Goal: Task Accomplishment & Management: Complete application form

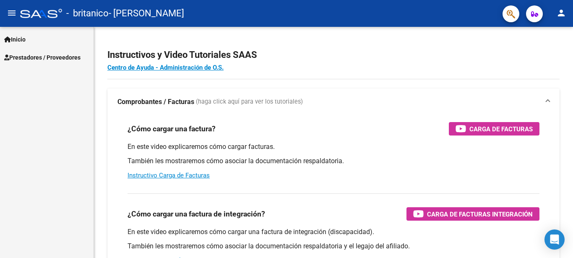
click at [45, 57] on span "Prestadores / Proveedores" at bounding box center [42, 57] width 76 height 9
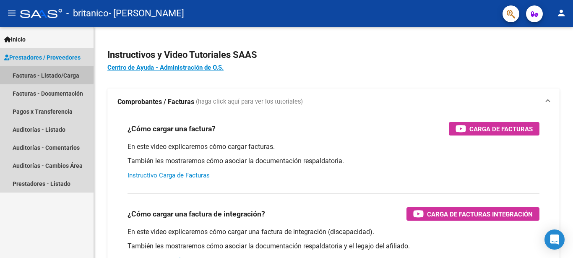
click at [42, 74] on link "Facturas - Listado/Carga" at bounding box center [47, 75] width 94 height 18
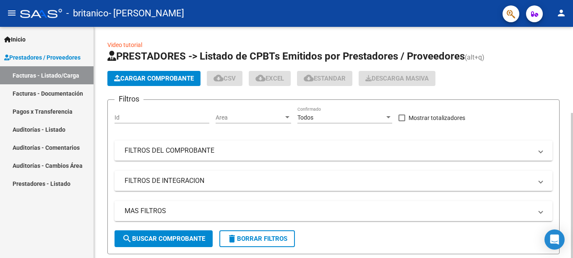
click at [155, 80] on span "Cargar Comprobante" at bounding box center [154, 79] width 80 height 8
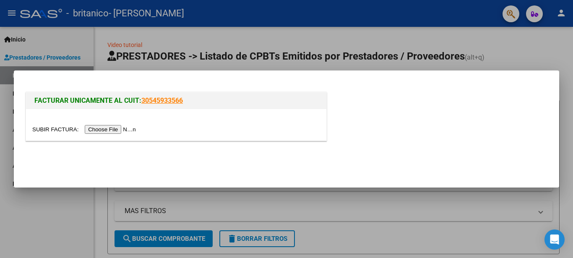
click at [51, 130] on input "file" at bounding box center [85, 129] width 106 height 9
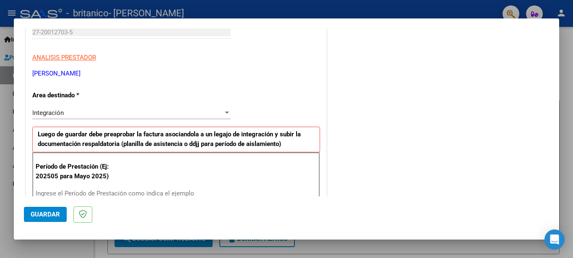
scroll to position [181, 0]
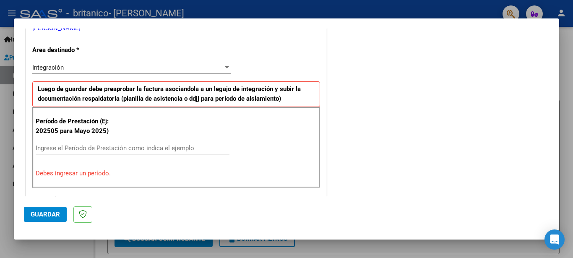
click at [67, 146] on input "Ingrese el Período de Prestación como indica el ejemplo" at bounding box center [133, 148] width 194 height 8
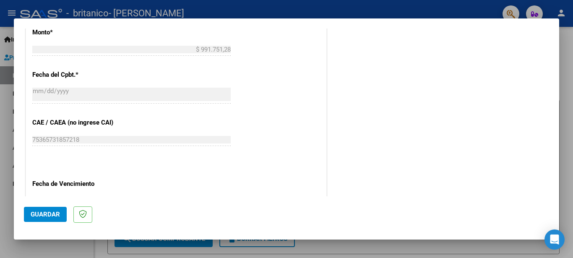
scroll to position [543, 0]
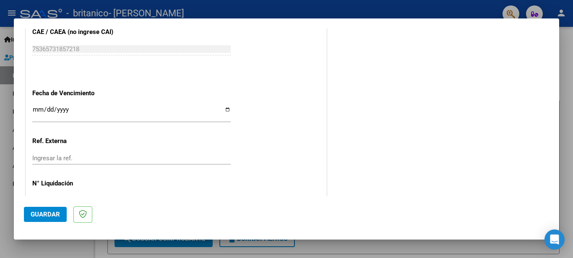
type input "202508"
click at [221, 106] on input "Ingresar la fecha" at bounding box center [131, 112] width 198 height 13
type input "[DATE]"
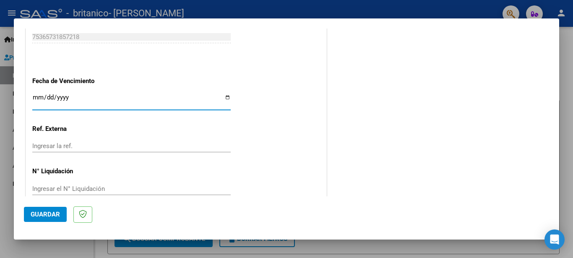
scroll to position [560, 0]
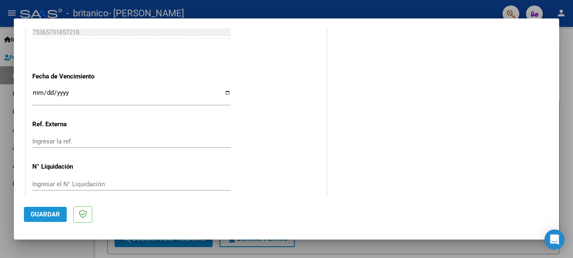
click at [46, 213] on span "Guardar" at bounding box center [45, 214] width 29 height 8
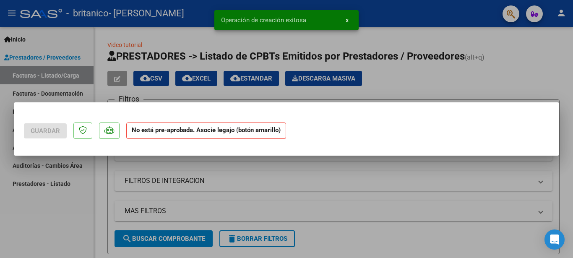
scroll to position [0, 0]
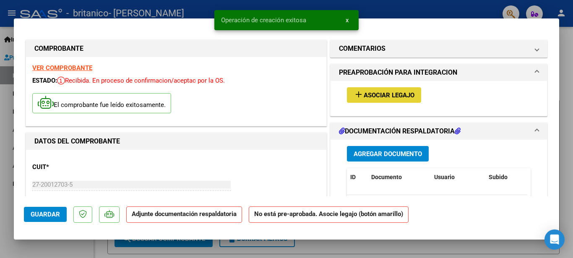
click at [366, 96] on span "Asociar Legajo" at bounding box center [389, 95] width 51 height 8
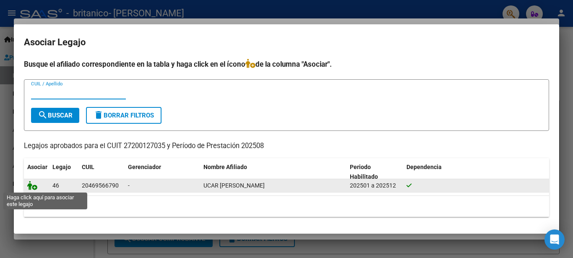
click at [31, 187] on icon at bounding box center [32, 185] width 10 height 9
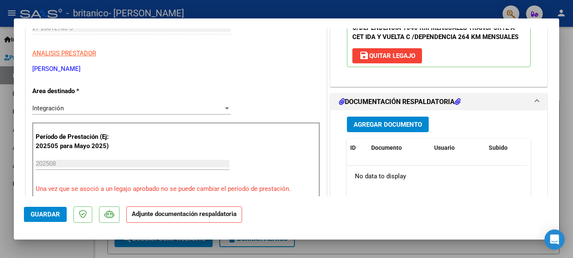
scroll to position [181, 0]
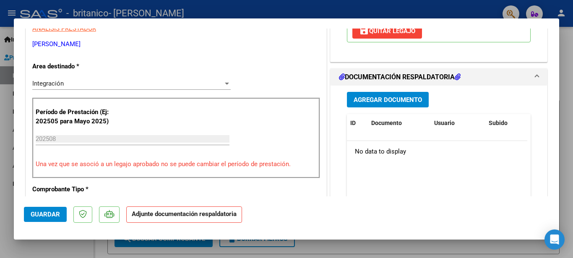
click at [378, 100] on span "Agregar Documento" at bounding box center [387, 100] width 68 height 8
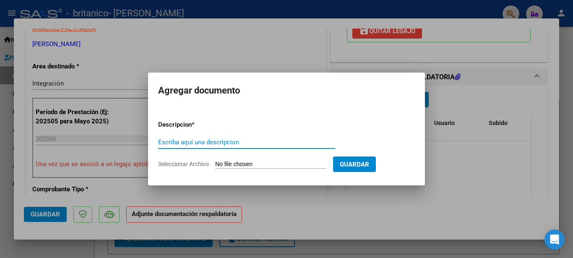
click at [229, 164] on input "Seleccionar Archivo" at bounding box center [270, 165] width 111 height 8
type input "C:\fakepath\Ucar Pl.pdf"
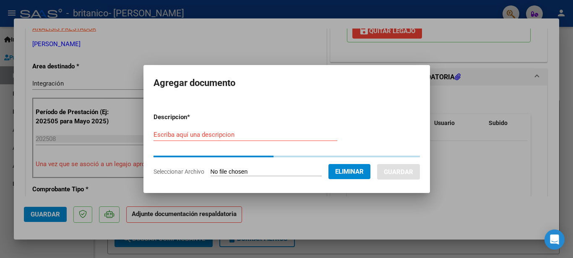
click at [192, 131] on input "Escriba aquí una descripcion" at bounding box center [245, 135] width 184 height 8
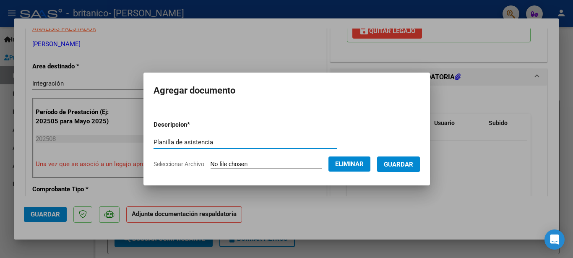
type input "Planilla de asistencia"
click at [400, 165] on span "Guardar" at bounding box center [398, 165] width 29 height 8
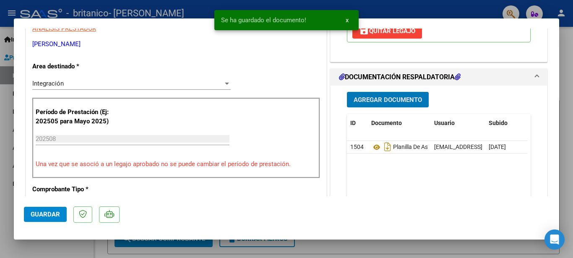
click at [380, 103] on span "Agregar Documento" at bounding box center [387, 100] width 68 height 8
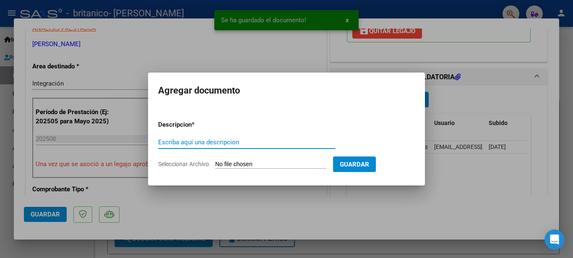
click at [225, 163] on input "Seleccionar Archivo" at bounding box center [270, 165] width 111 height 8
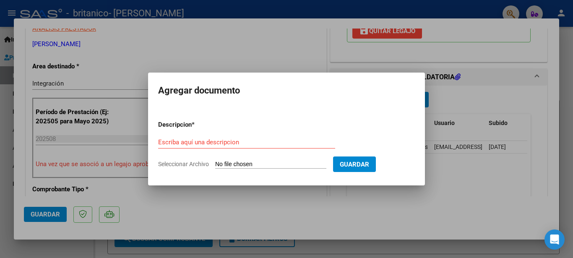
click at [468, 99] on div at bounding box center [286, 129] width 573 height 258
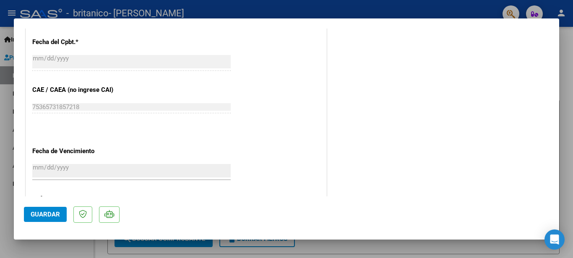
scroll to position [573, 0]
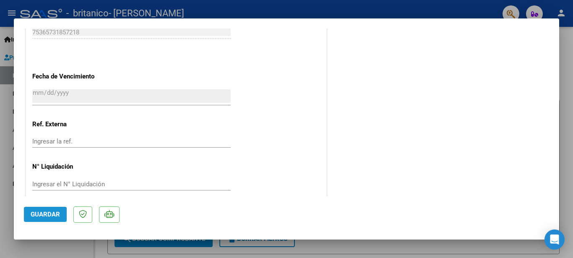
click at [48, 216] on span "Guardar" at bounding box center [45, 214] width 29 height 8
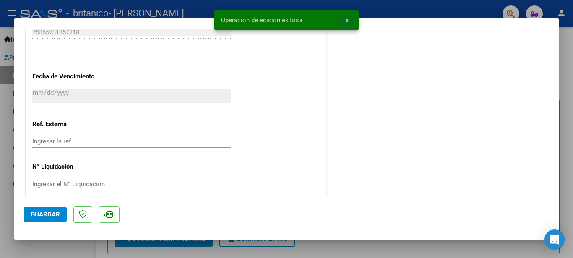
click at [346, 20] on button "x" at bounding box center [347, 20] width 16 height 15
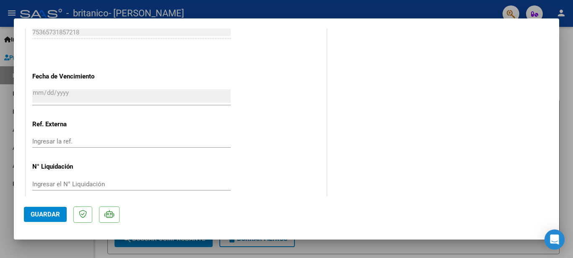
click at [0, 172] on div at bounding box center [286, 129] width 573 height 258
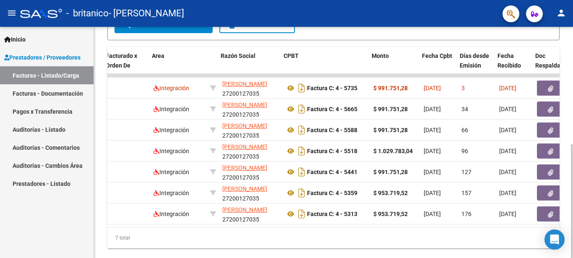
scroll to position [0, 122]
